Goal: Information Seeking & Learning: Learn about a topic

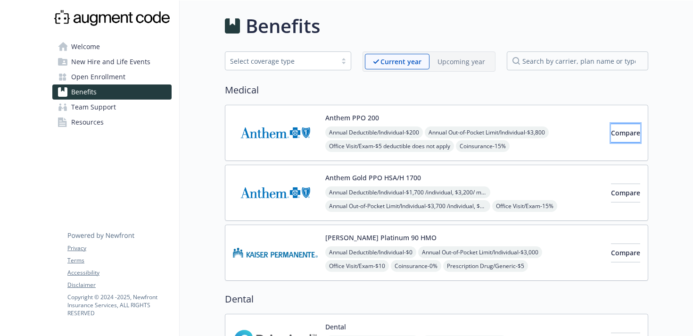
click at [611, 137] on span "Compare" at bounding box center [625, 132] width 29 height 9
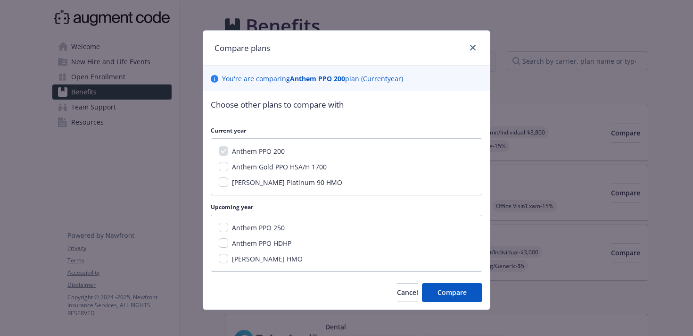
click at [254, 166] on span "Anthem Gold PPO HSA/H 1700" at bounding box center [279, 166] width 95 height 9
click at [228, 166] on input "Anthem Gold PPO HSA/H 1700" at bounding box center [223, 166] width 9 height 9
checkbox input "true"
click at [250, 228] on span "Anthem PPO 250" at bounding box center [258, 227] width 53 height 9
click at [228, 228] on input "Anthem PPO 250" at bounding box center [223, 226] width 9 height 9
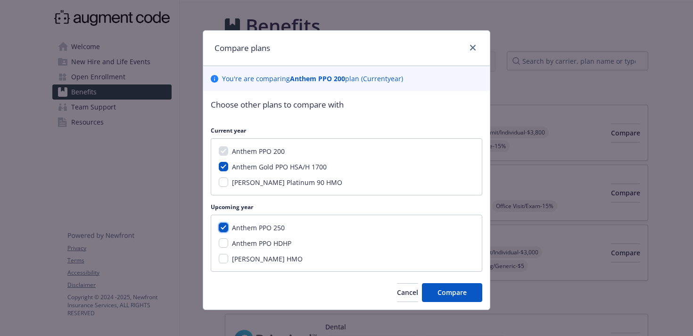
checkbox input "true"
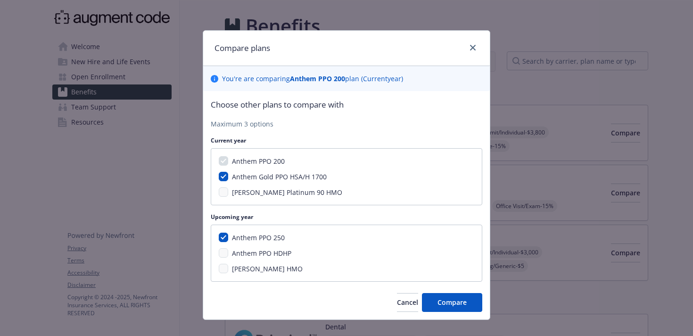
click at [264, 252] on span "Anthem PPO HDHP" at bounding box center [261, 252] width 59 height 9
click at [222, 178] on input "Anthem Gold PPO HSA/H 1700" at bounding box center [223, 176] width 9 height 9
checkbox input "false"
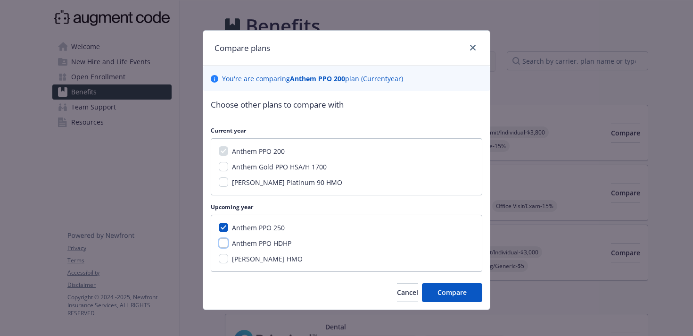
click at [227, 245] on input "Anthem PPO HDHP" at bounding box center [223, 242] width 9 height 9
checkbox input "true"
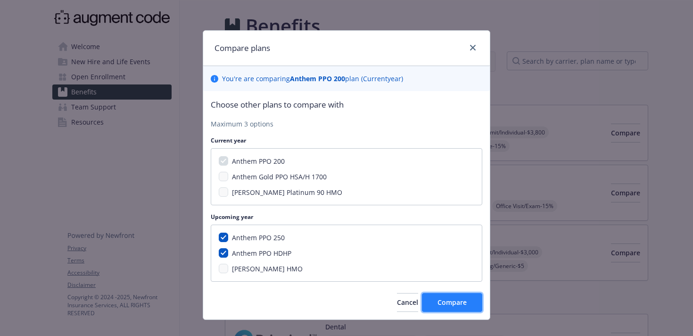
click at [441, 303] on span "Compare" at bounding box center [451, 301] width 29 height 9
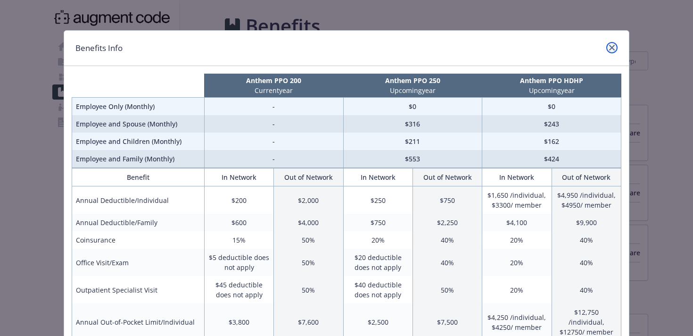
click at [610, 43] on link "close" at bounding box center [611, 47] width 11 height 11
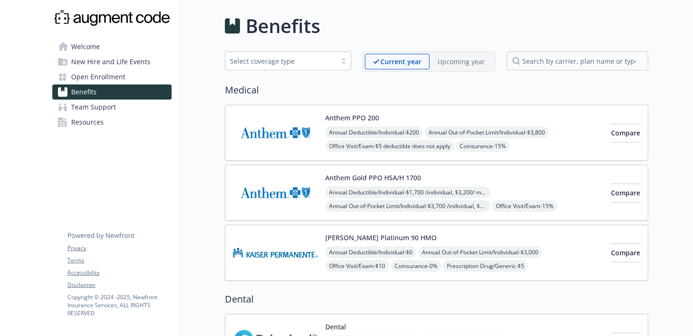
click at [472, 62] on p "Upcoming year" at bounding box center [461, 62] width 48 height 10
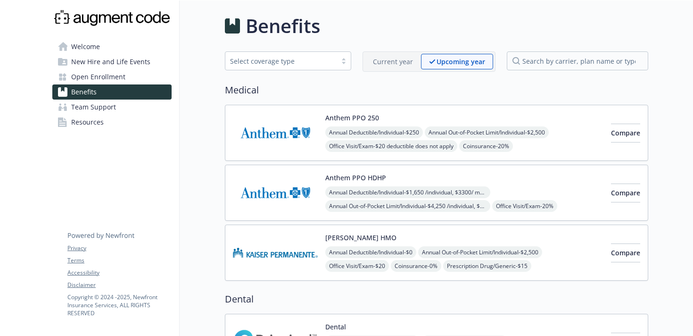
click at [396, 54] on div "Current year" at bounding box center [393, 62] width 56 height 16
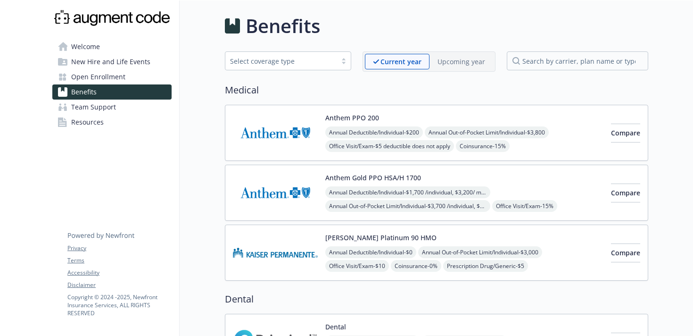
click at [482, 66] on p "Upcoming year" at bounding box center [461, 62] width 48 height 10
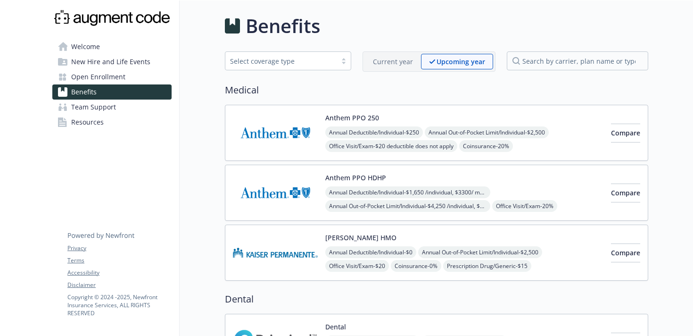
click at [409, 60] on p "Current year" at bounding box center [393, 62] width 40 height 10
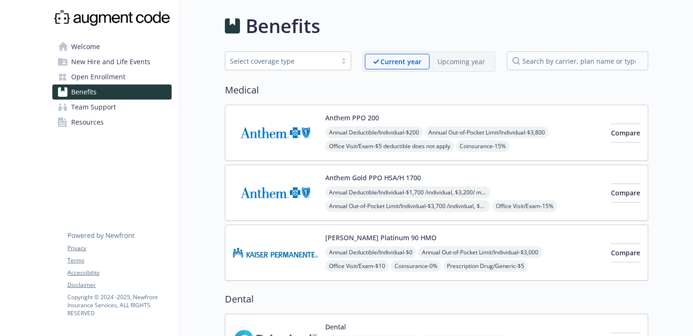
click at [448, 61] on p "Upcoming year" at bounding box center [461, 62] width 48 height 10
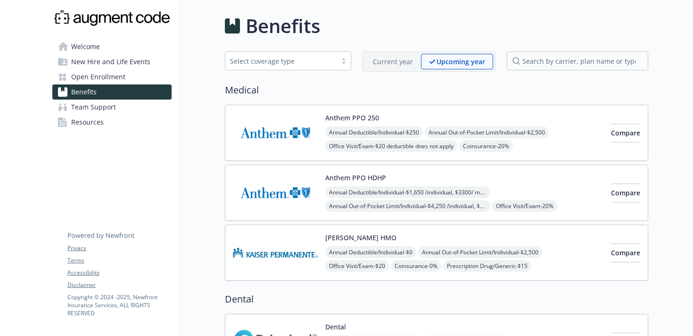
click at [82, 74] on span "Open Enrollment" at bounding box center [98, 76] width 54 height 15
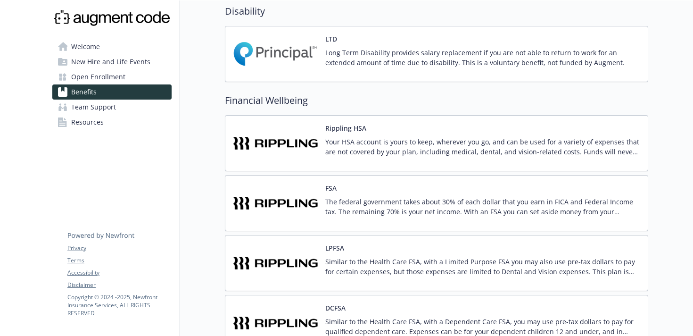
click at [293, 151] on img at bounding box center [275, 143] width 85 height 40
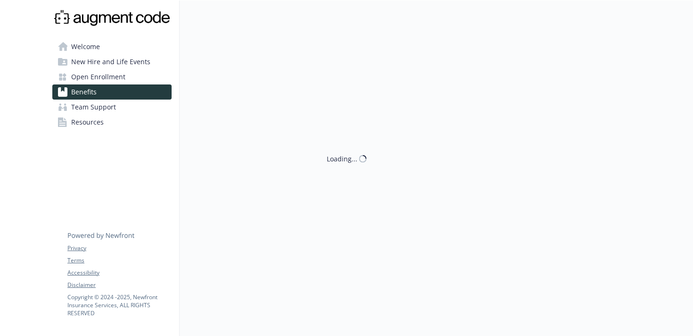
scroll to position [615, 0]
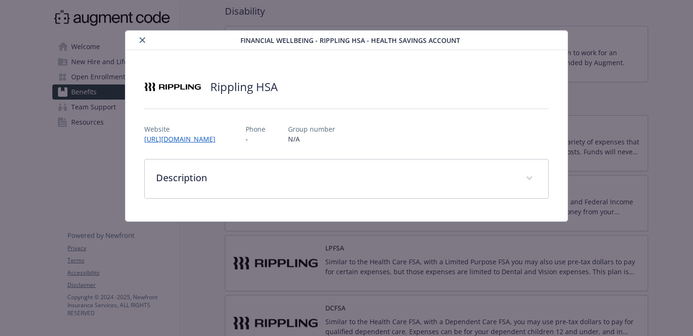
click at [142, 44] on button "close" at bounding box center [142, 39] width 11 height 11
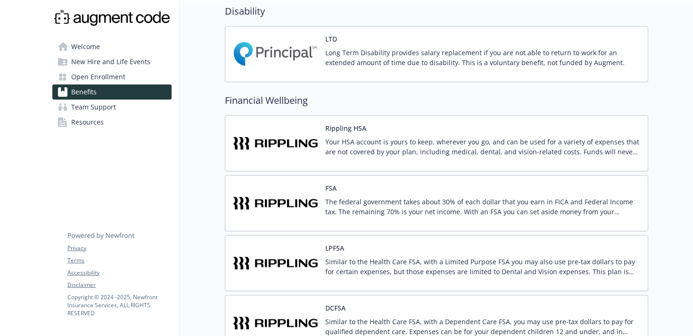
click at [140, 71] on link "Open Enrollment" at bounding box center [111, 76] width 119 height 15
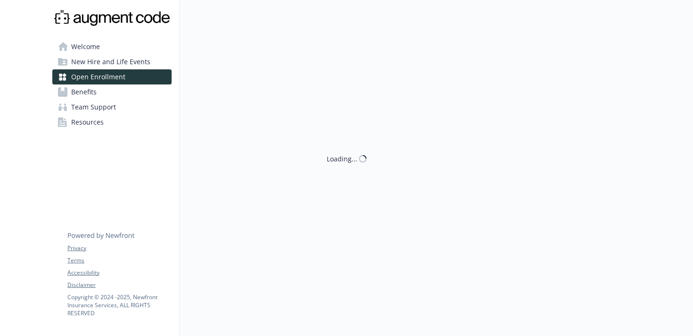
scroll to position [184, 0]
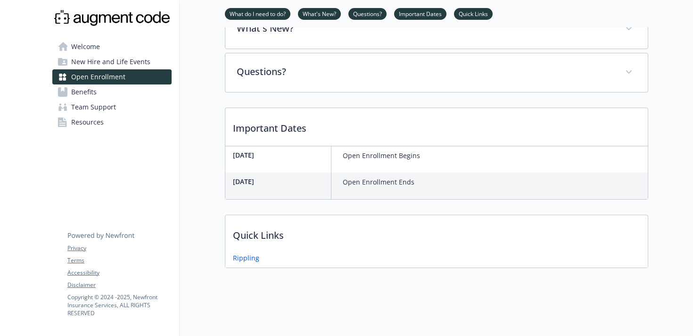
click at [383, 156] on p "Open Enrollment Begins" at bounding box center [381, 155] width 77 height 11
click at [376, 170] on div "Open Enrollment Begins" at bounding box center [381, 159] width 85 height 26
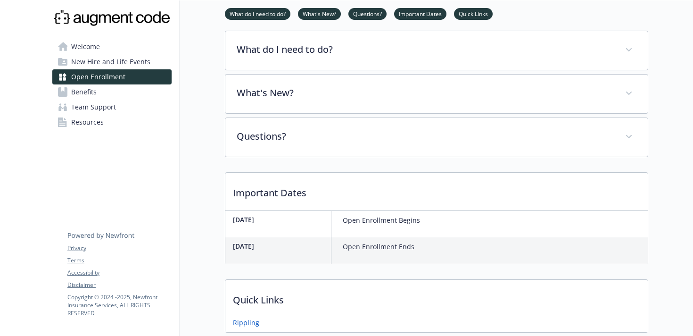
scroll to position [20, 0]
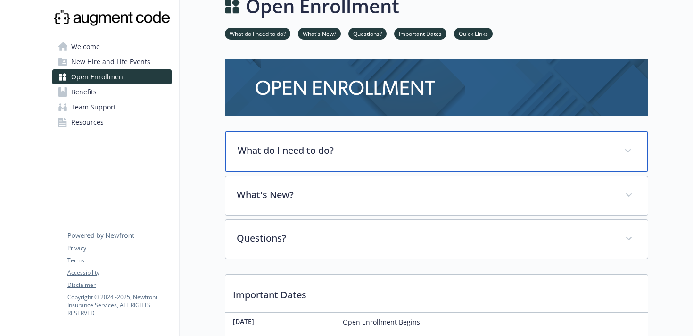
click at [380, 153] on p "What do I need to do?" at bounding box center [425, 150] width 375 height 14
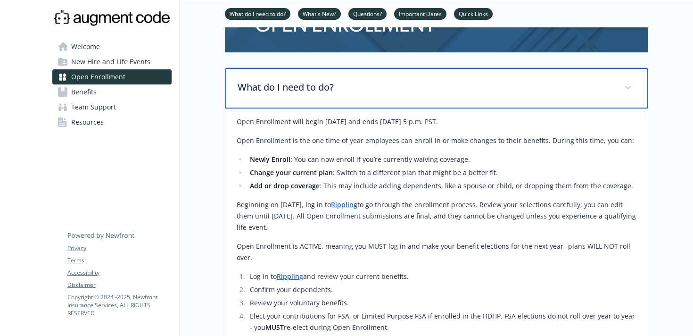
scroll to position [131, 0]
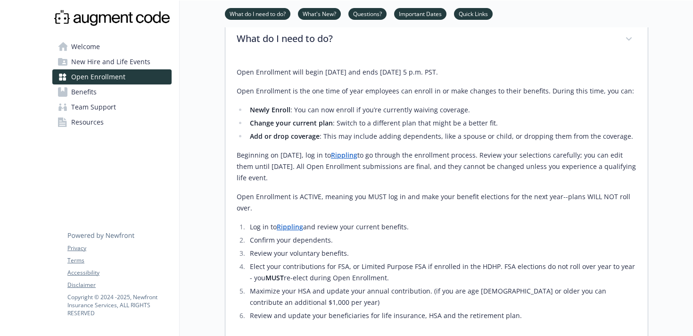
click at [357, 156] on link "Rippling" at bounding box center [344, 154] width 26 height 9
